Goal: Find specific page/section: Find specific page/section

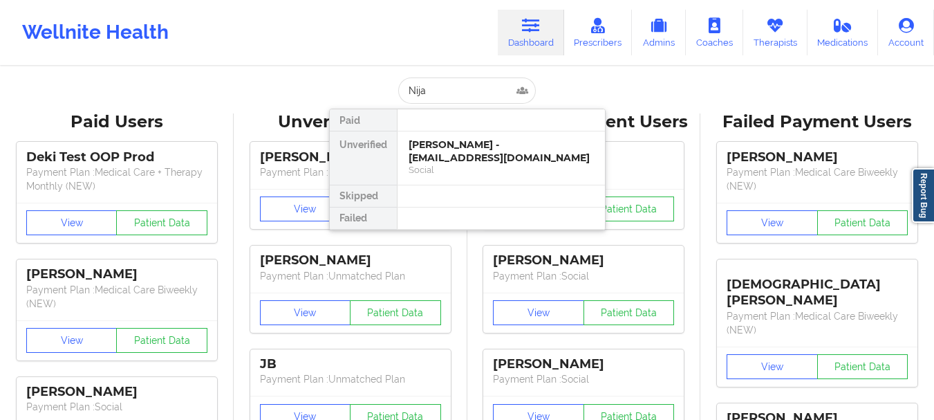
type input "Nija"
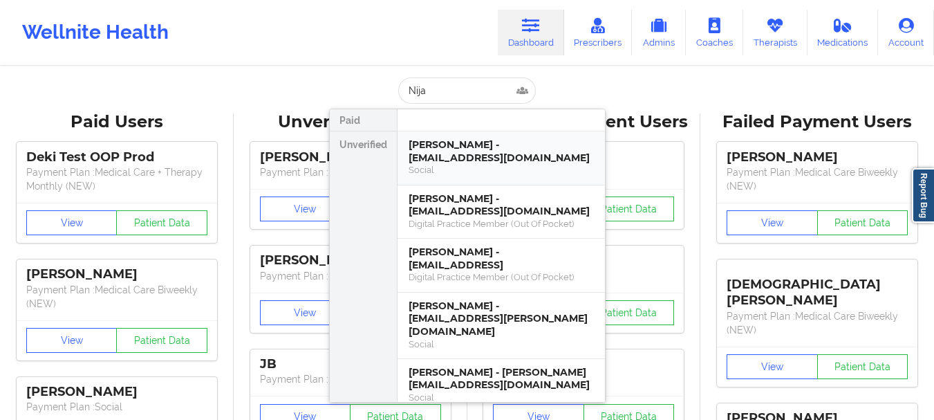
click at [456, 133] on div "[PERSON_NAME] - [EMAIL_ADDRESS][DOMAIN_NAME] Social" at bounding box center [500, 158] width 207 height 54
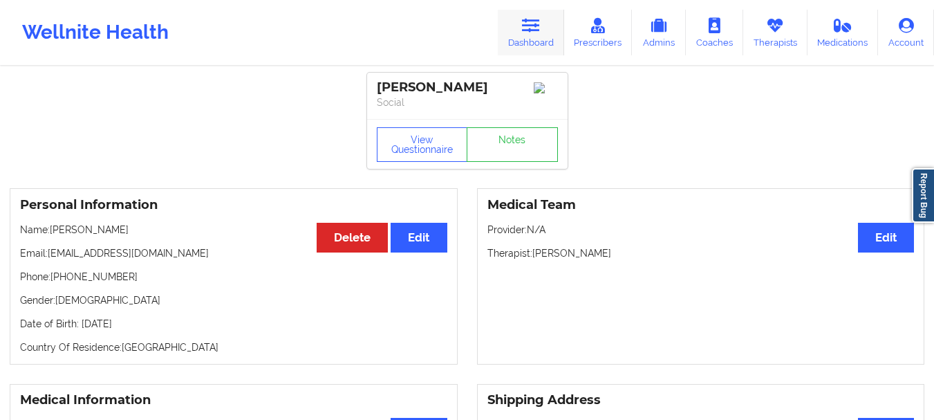
click at [516, 44] on link "Dashboard" at bounding box center [531, 33] width 66 height 46
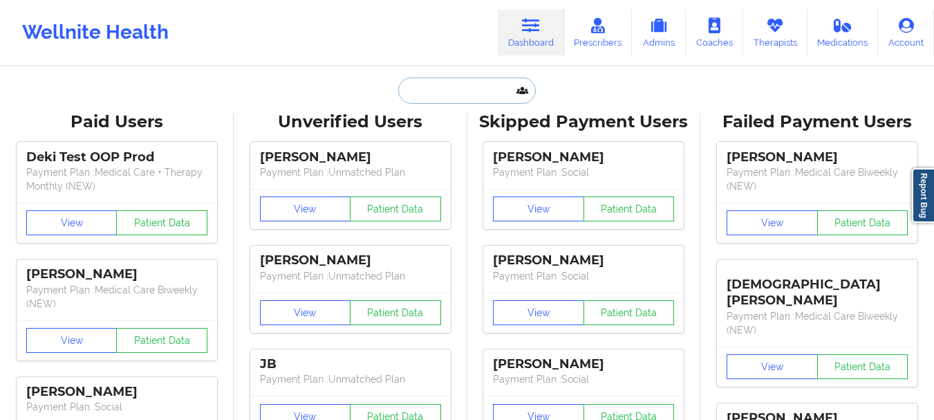
click at [444, 95] on input "text" at bounding box center [466, 90] width 137 height 26
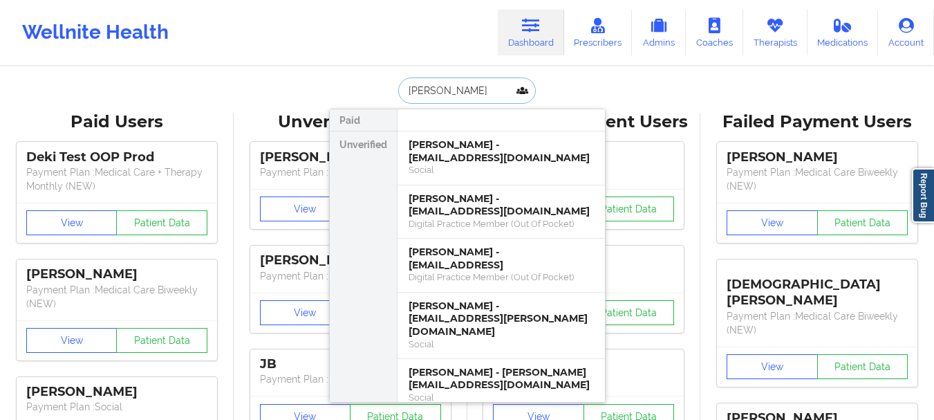
type input "[PERSON_NAME]"
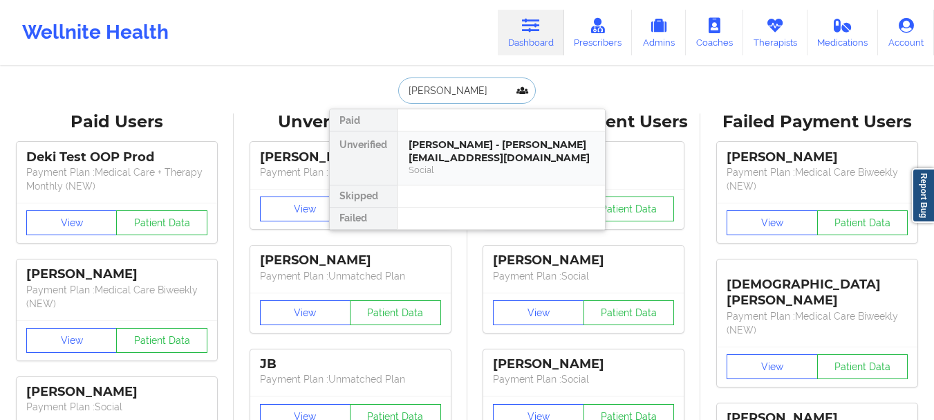
click at [442, 144] on div "[PERSON_NAME] - [PERSON_NAME][EMAIL_ADDRESS][DOMAIN_NAME]" at bounding box center [501, 151] width 185 height 26
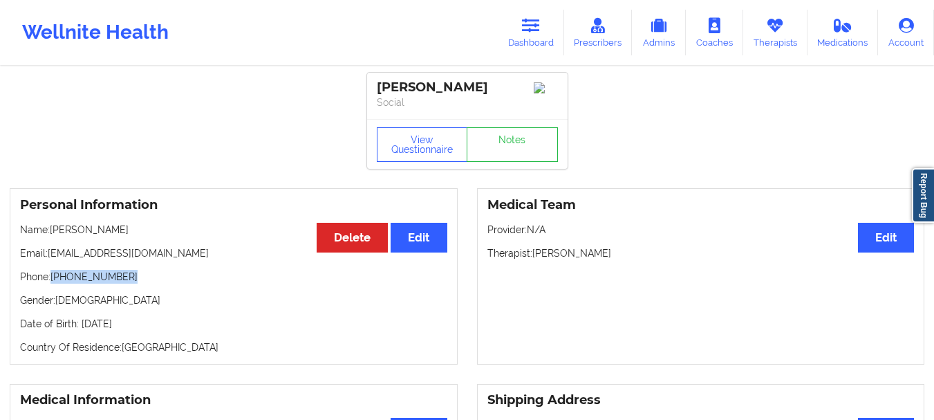
drag, startPoint x: 129, startPoint y: 277, endPoint x: 53, endPoint y: 284, distance: 76.4
click at [53, 283] on p "Phone: [PHONE_NUMBER]" at bounding box center [233, 277] width 427 height 14
copy p "[PHONE_NUMBER]"
click at [549, 33] on link "Dashboard" at bounding box center [531, 33] width 66 height 46
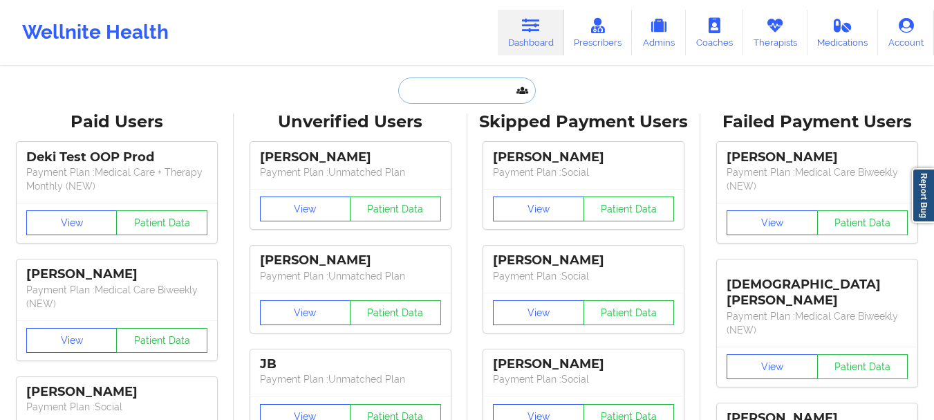
click at [478, 93] on input "text" at bounding box center [466, 90] width 137 height 26
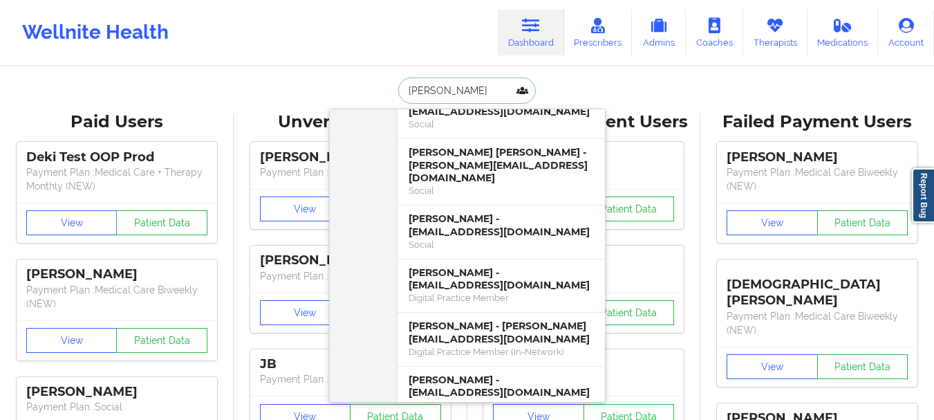
scroll to position [765, 0]
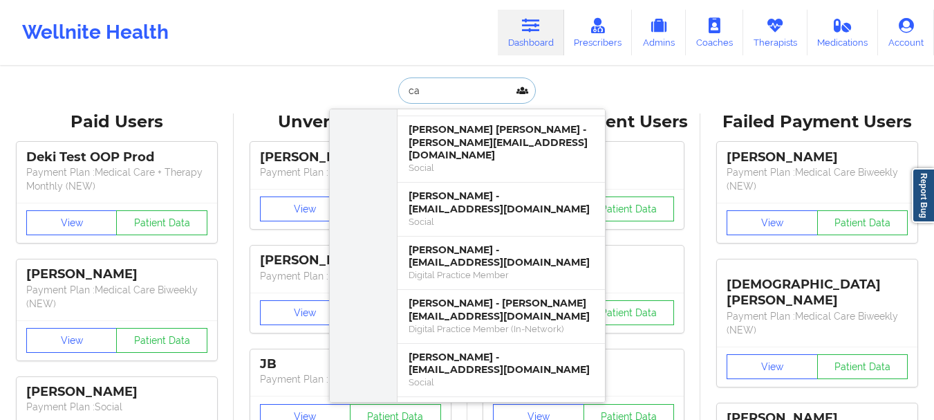
type input "c"
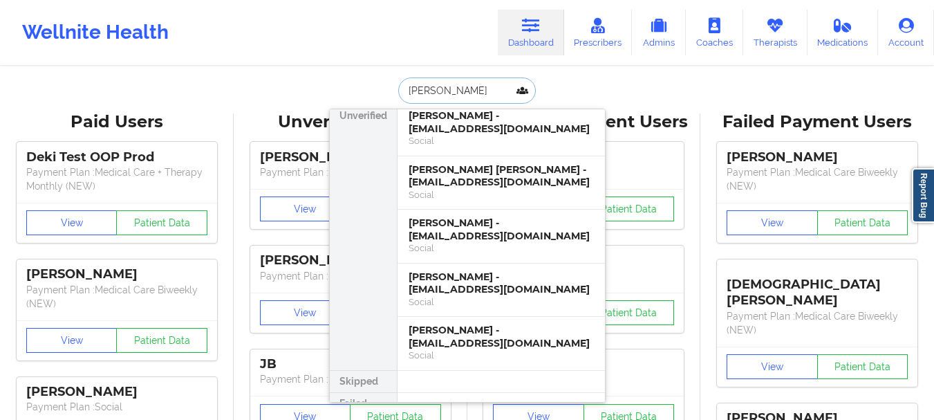
scroll to position [0, 0]
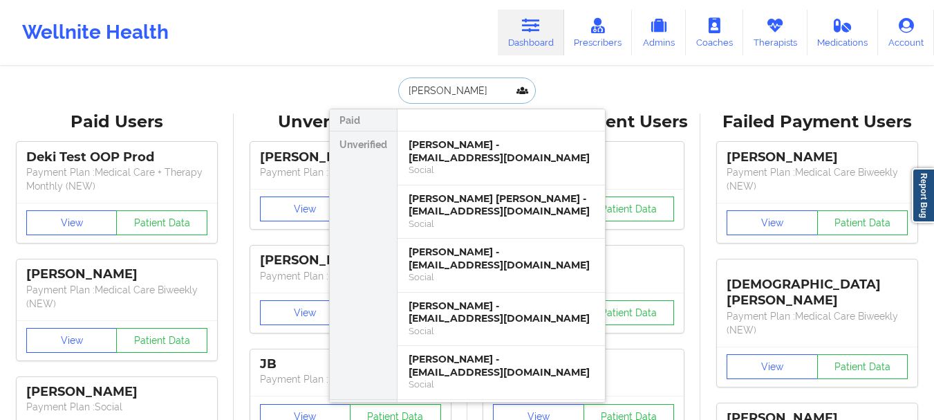
type input "[PERSON_NAME]"
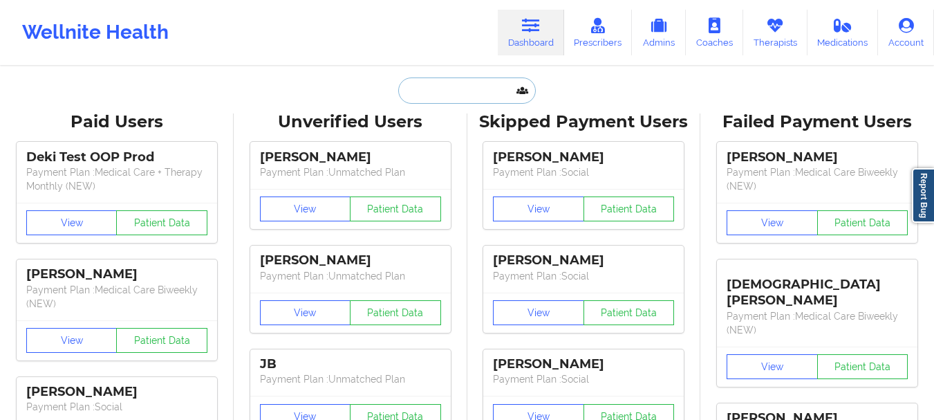
click at [433, 88] on input "text" at bounding box center [466, 90] width 137 height 26
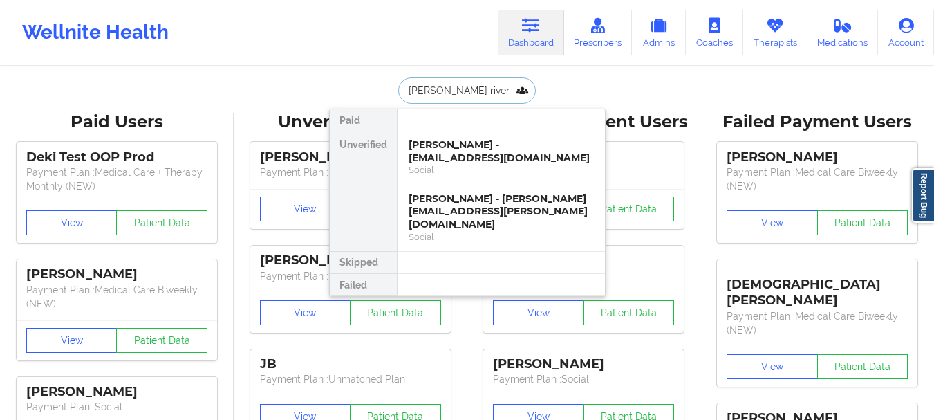
type input "shayna rivera"
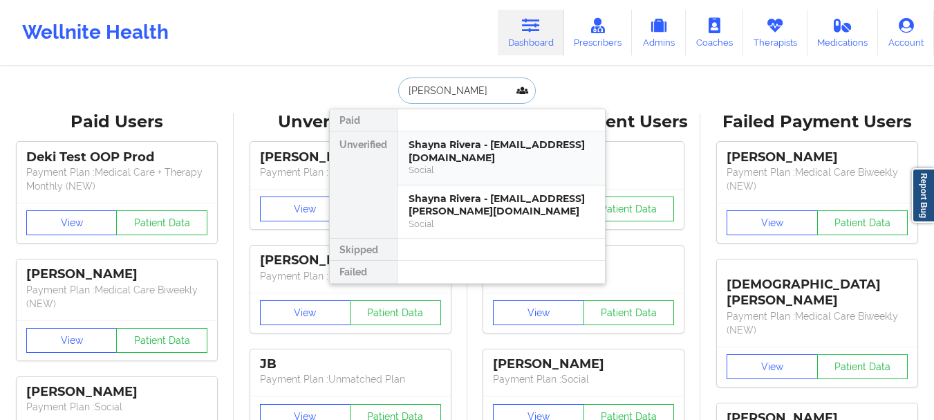
click at [454, 172] on div "Social" at bounding box center [501, 170] width 185 height 12
